Goal: Transaction & Acquisition: Register for event/course

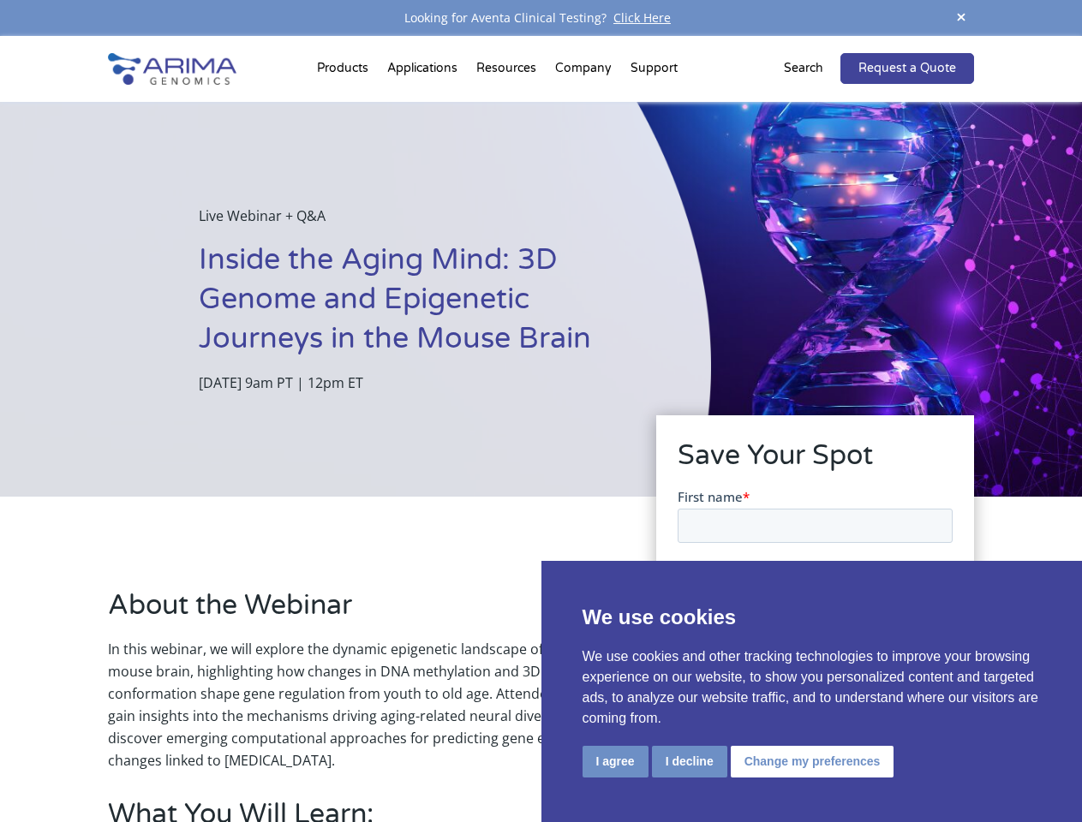
click at [541, 411] on div "Live Webinar + Q&A Inside the Aging Mind: 3D Genome and Epigenetic Journeys in …" at bounding box center [355, 299] width 711 height 395
click at [615, 762] on button "I agree" at bounding box center [615, 762] width 66 height 32
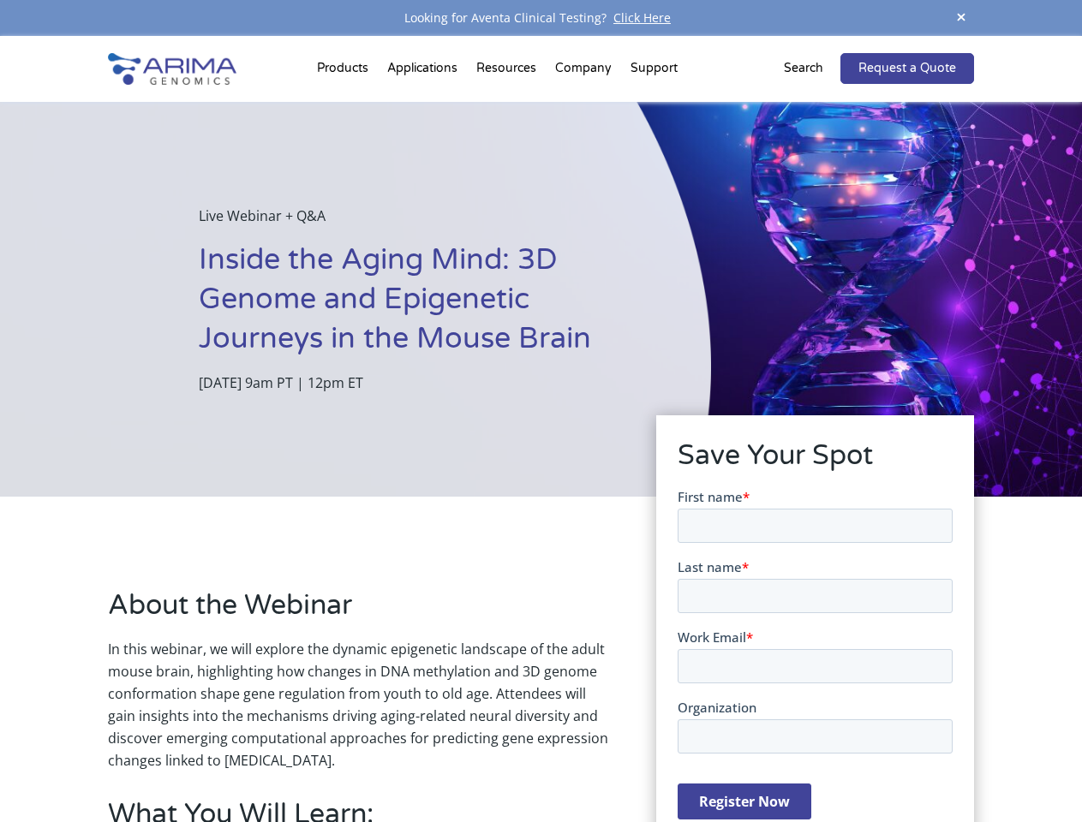
click at [688, 761] on form "First name * Last name * Work Email * Organization Register Now" at bounding box center [814, 660] width 275 height 346
click at [809, 761] on form "First name * Last name * Work Email * Organization Register Now" at bounding box center [814, 660] width 275 height 346
click at [961, 18] on span at bounding box center [961, 18] width 26 height 23
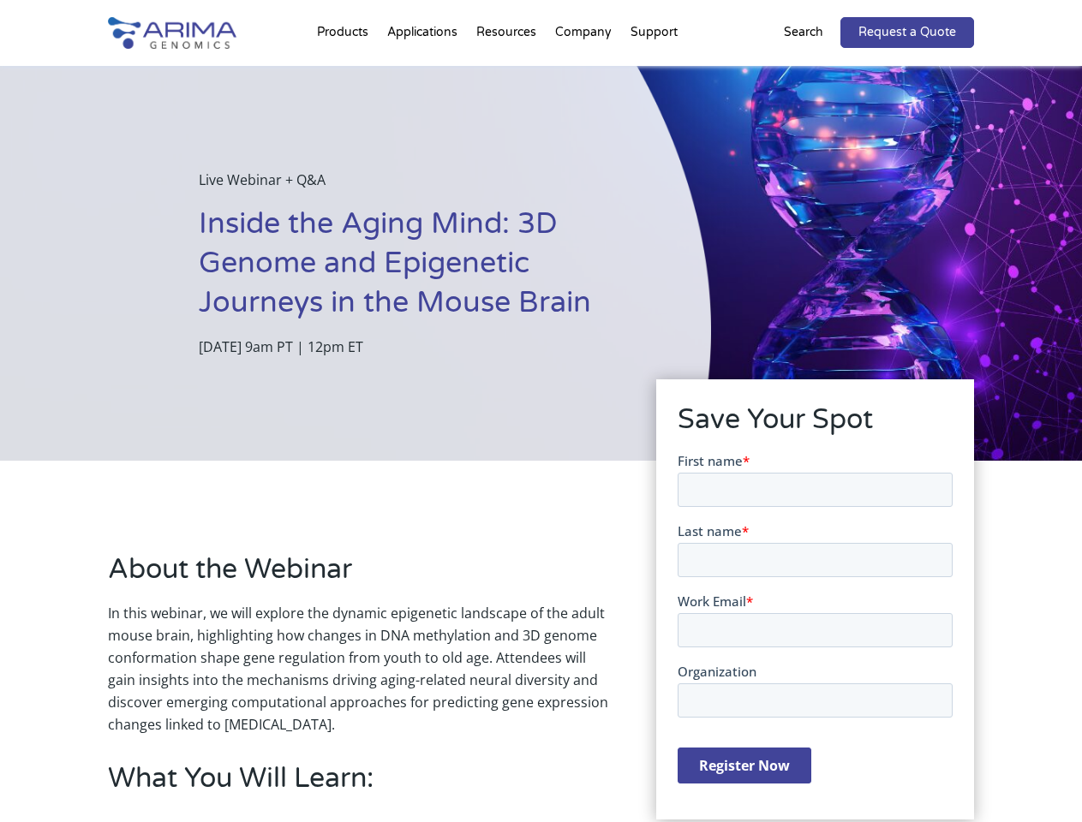
click at [541, 429] on div "Live Webinar + Q&A Inside the Aging Mind: 3D Genome and Epigenetic Journeys in …" at bounding box center [355, 263] width 711 height 395
click at [345, 72] on div "Live Webinar + Q&A Inside the Aging Mind: 3D Genome and Epigenetic Journeys in …" at bounding box center [355, 263] width 711 height 395
click at [508, 72] on div "Live Webinar + Q&A Inside the Aging Mind: 3D Genome and Epigenetic Journeys in …" at bounding box center [355, 263] width 711 height 395
click at [584, 72] on div "Live Webinar + Q&A Inside the Aging Mind: 3D Genome and Epigenetic Journeys in …" at bounding box center [355, 263] width 711 height 395
click at [654, 72] on div "Live Webinar + Q&A Inside the Aging Mind: 3D Genome and Epigenetic Journeys in …" at bounding box center [355, 263] width 711 height 395
